Goal: Information Seeking & Learning: Learn about a topic

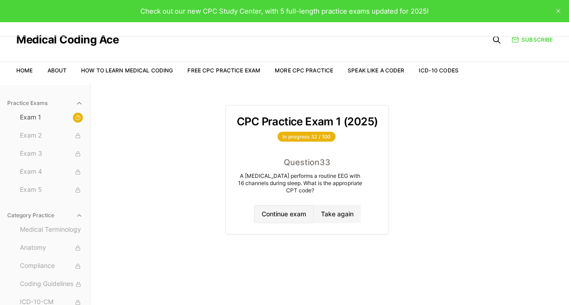
click at [293, 213] on button "Continue exam" at bounding box center [284, 214] width 60 height 18
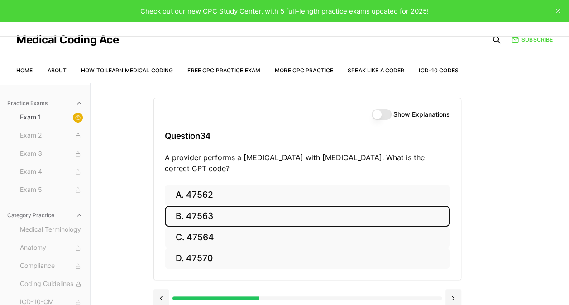
click at [294, 214] on button "B. 47563" at bounding box center [307, 216] width 285 height 21
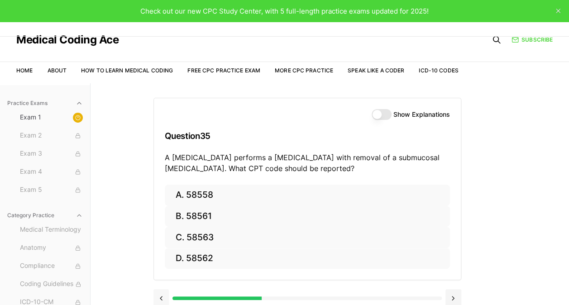
click at [161, 295] on button at bounding box center [162, 298] width 16 height 18
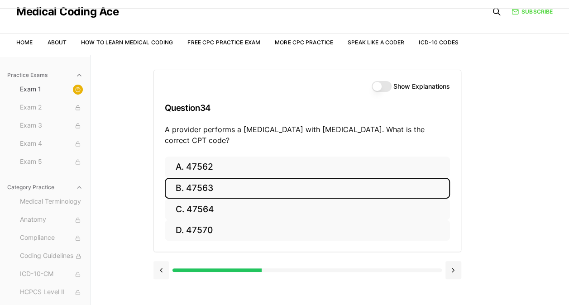
scroll to position [42, 0]
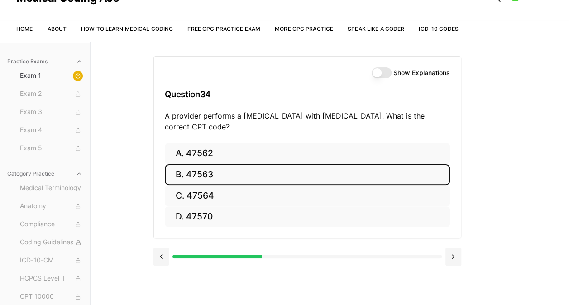
click at [328, 178] on button "B. 47563" at bounding box center [307, 174] width 285 height 21
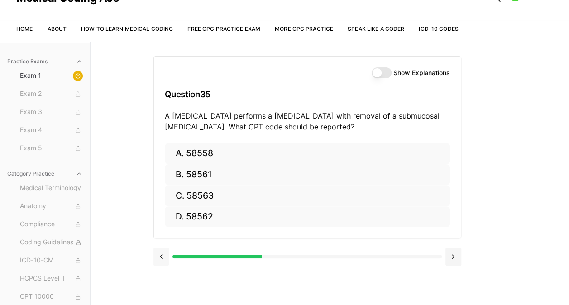
click at [162, 253] on button at bounding box center [162, 257] width 16 height 18
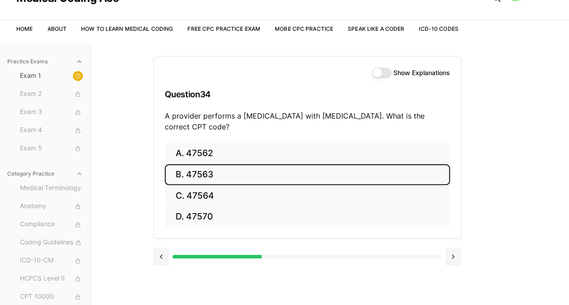
click at [388, 69] on button "Show Explanations" at bounding box center [382, 72] width 20 height 11
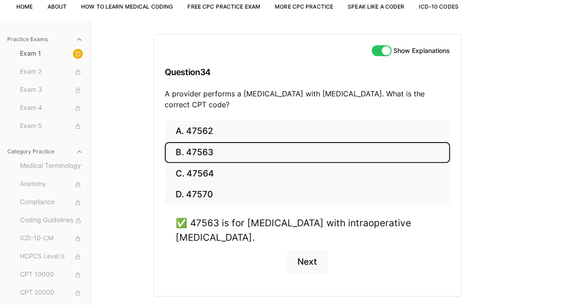
scroll to position [87, 0]
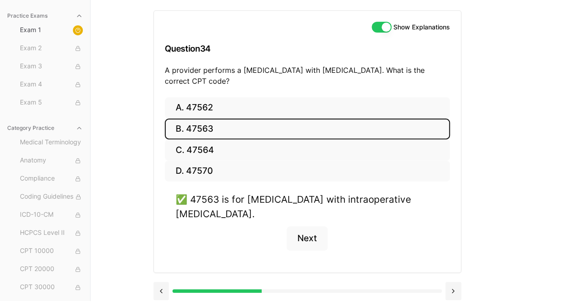
click at [305, 244] on button "Next" at bounding box center [307, 238] width 41 height 24
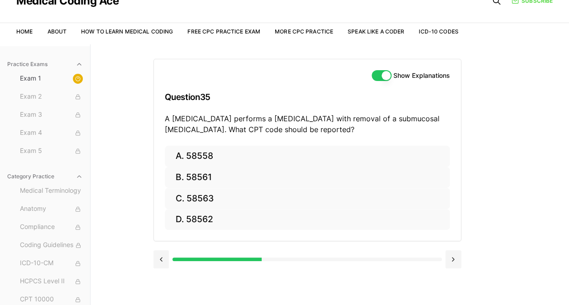
scroll to position [37, 0]
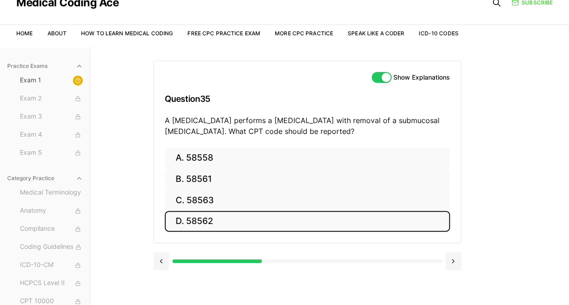
click at [207, 218] on button "D. 58562" at bounding box center [307, 221] width 285 height 21
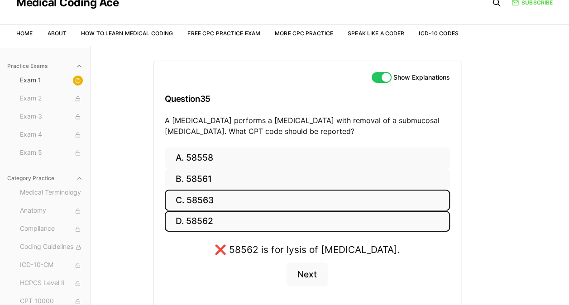
click at [209, 198] on button "C. 58563" at bounding box center [307, 200] width 285 height 21
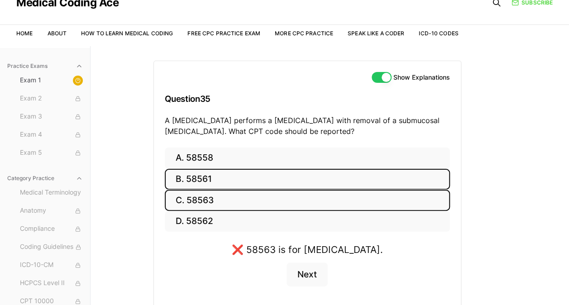
click at [211, 179] on button "B. 58561" at bounding box center [307, 179] width 285 height 21
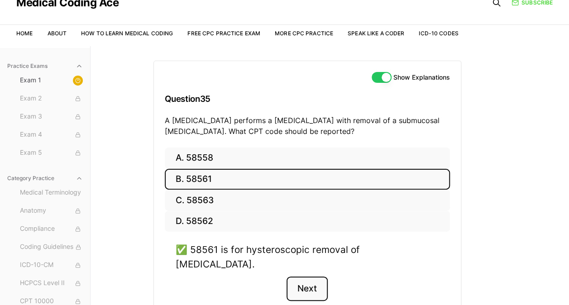
click at [316, 277] on button "Next" at bounding box center [307, 289] width 41 height 24
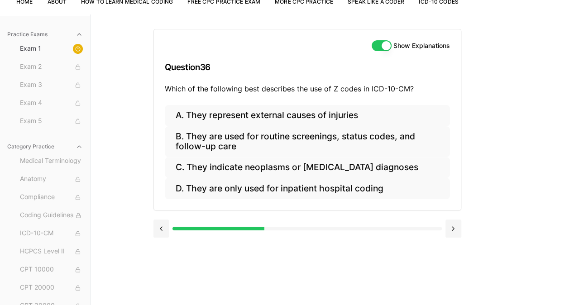
scroll to position [35, 0]
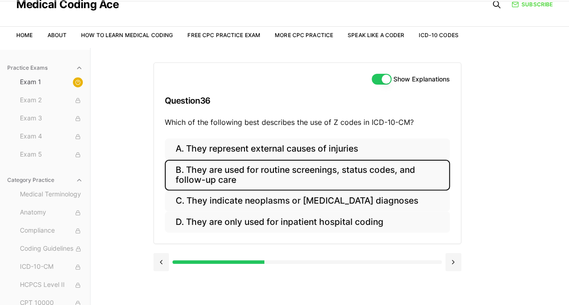
click at [226, 170] on button "B. They are used for routine screenings, status codes, and follow-up care" at bounding box center [307, 175] width 285 height 31
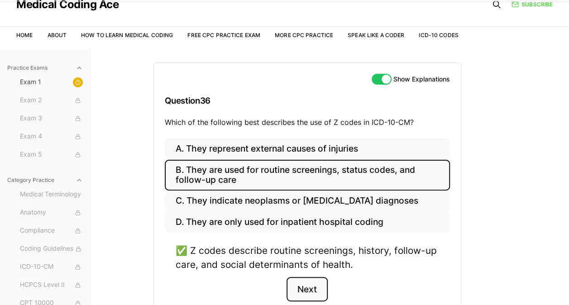
click at [312, 284] on button "Next" at bounding box center [307, 289] width 41 height 24
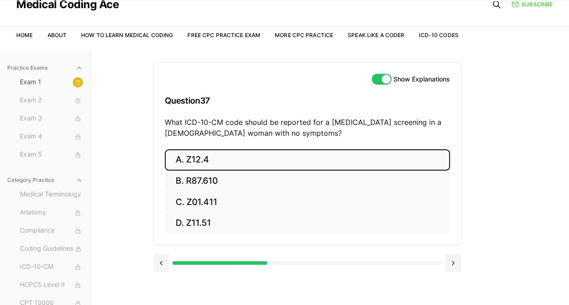
click at [192, 157] on button "A. Z12.4" at bounding box center [307, 159] width 285 height 21
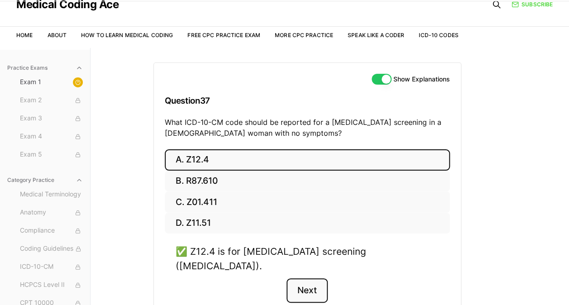
click at [304, 279] on button "Next" at bounding box center [307, 291] width 41 height 24
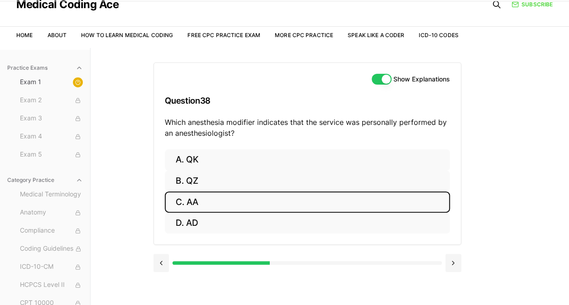
click at [239, 203] on button "C. AA" at bounding box center [307, 202] width 285 height 21
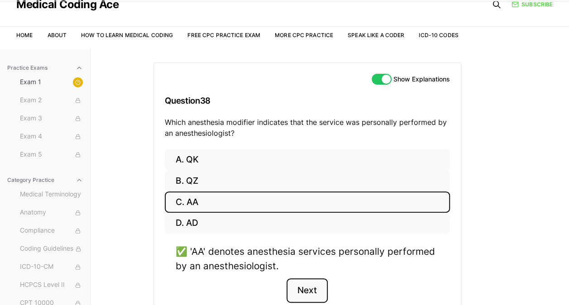
click at [303, 287] on button "Next" at bounding box center [307, 291] width 41 height 24
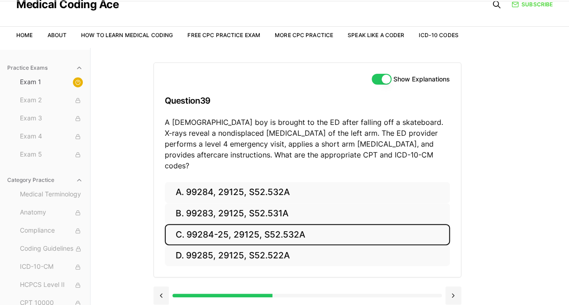
click at [264, 228] on button "C. 99284-25, 29125, S52.532A" at bounding box center [307, 234] width 285 height 21
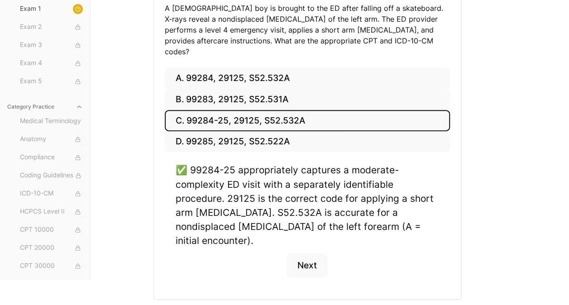
scroll to position [150, 0]
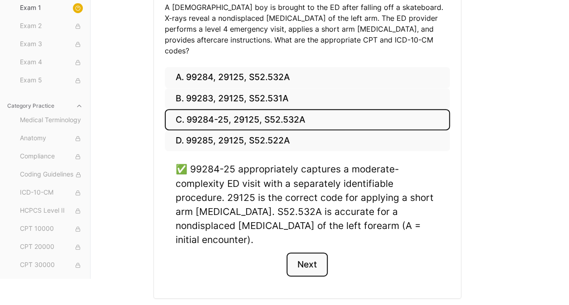
click at [305, 253] on button "Next" at bounding box center [307, 265] width 41 height 24
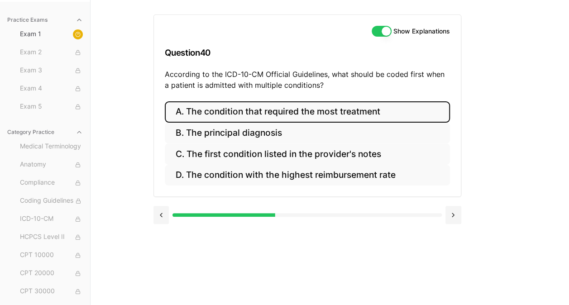
click at [366, 110] on button "A. The condition that required the most treatment" at bounding box center [307, 111] width 285 height 21
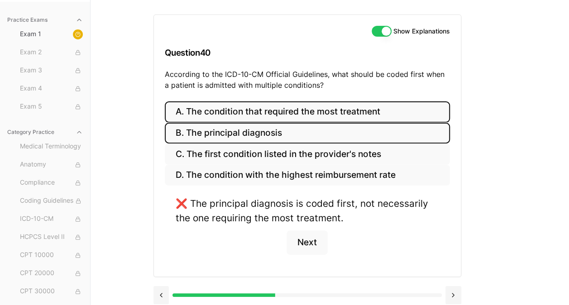
click at [311, 131] on button "B. The principal diagnosis" at bounding box center [307, 133] width 285 height 21
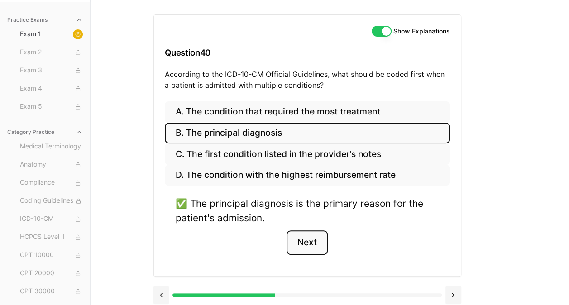
click at [307, 241] on button "Next" at bounding box center [307, 243] width 41 height 24
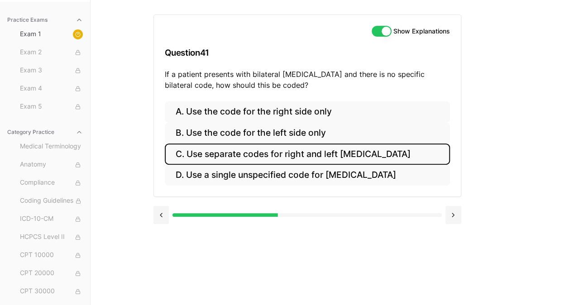
click at [393, 153] on button "C. Use separate codes for right and left [MEDICAL_DATA]" at bounding box center [307, 154] width 285 height 21
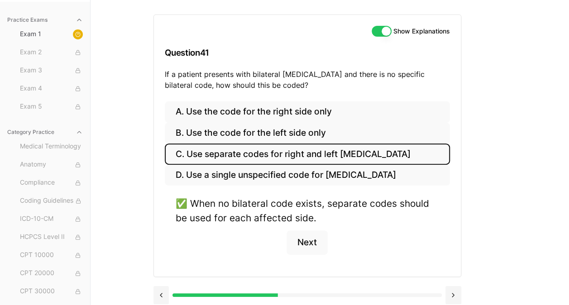
scroll to position [87, 0]
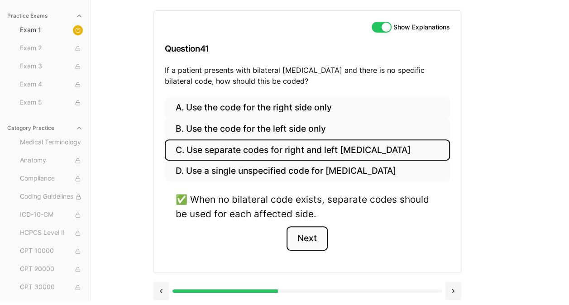
click at [310, 241] on button "Next" at bounding box center [307, 238] width 41 height 24
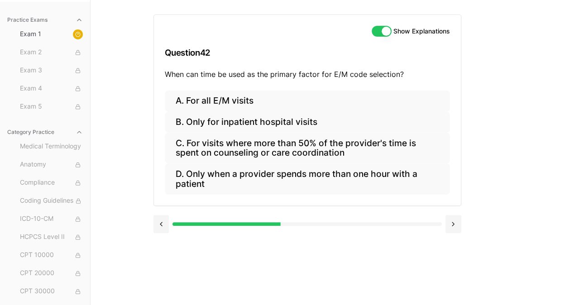
scroll to position [83, 0]
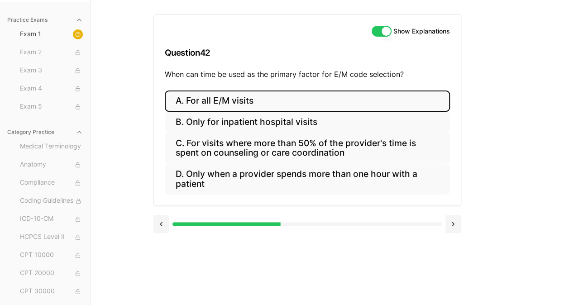
click at [227, 97] on button "A. For all E/M visits" at bounding box center [307, 101] width 285 height 21
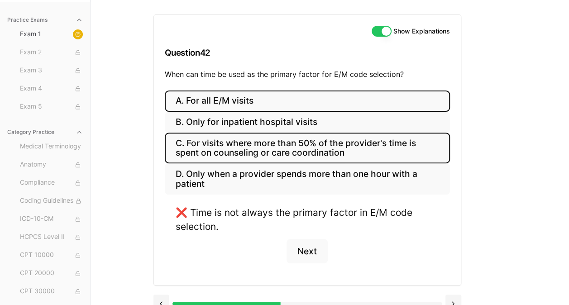
click at [226, 145] on button "C. For visits where more than 50% of the provider's time is spent on counseling…" at bounding box center [307, 148] width 285 height 31
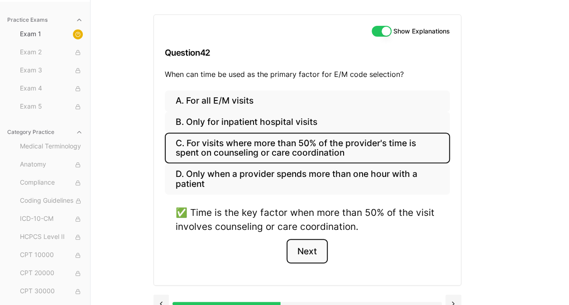
click at [311, 254] on button "Next" at bounding box center [307, 251] width 41 height 24
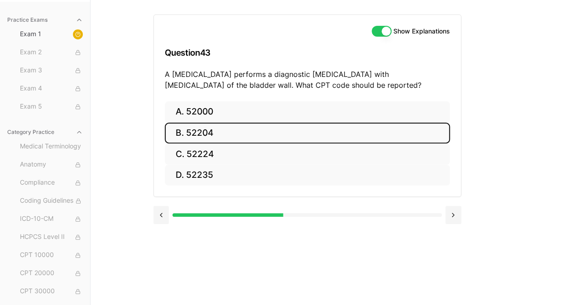
click at [192, 131] on button "B. 52204" at bounding box center [307, 133] width 285 height 21
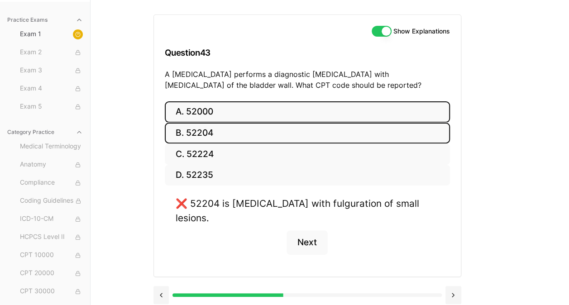
click at [193, 111] on button "A. 52000" at bounding box center [307, 111] width 285 height 21
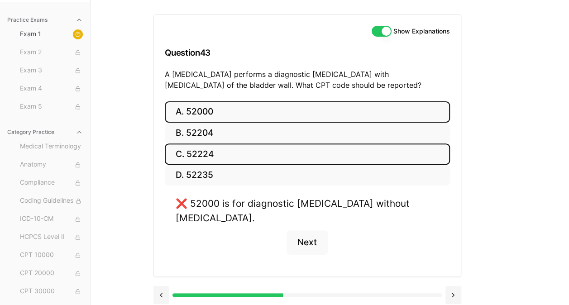
click at [192, 150] on button "C. 52224" at bounding box center [307, 154] width 285 height 21
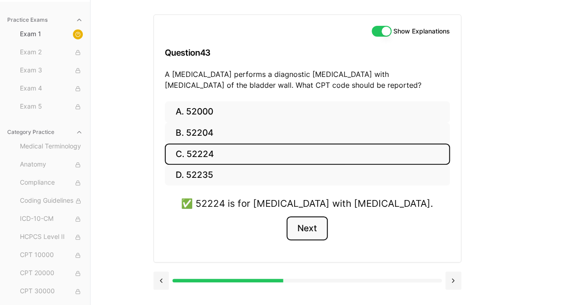
click at [312, 223] on button "Next" at bounding box center [307, 228] width 41 height 24
